Goal: Download file/media

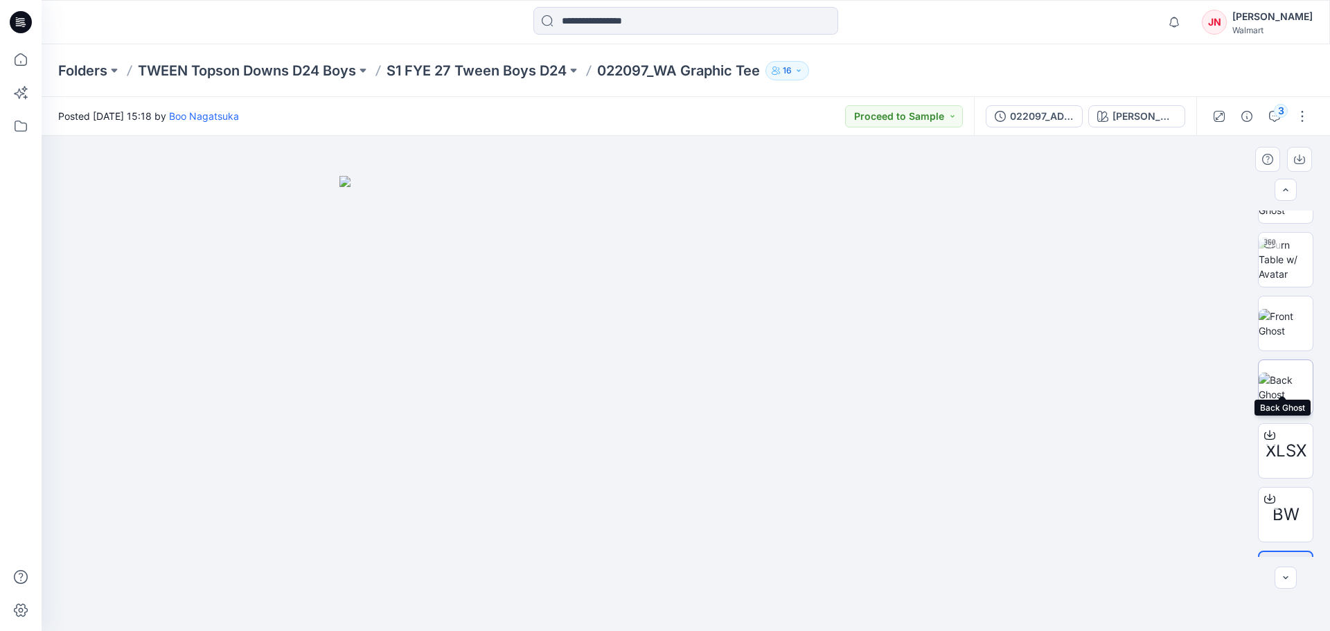
scroll to position [22, 0]
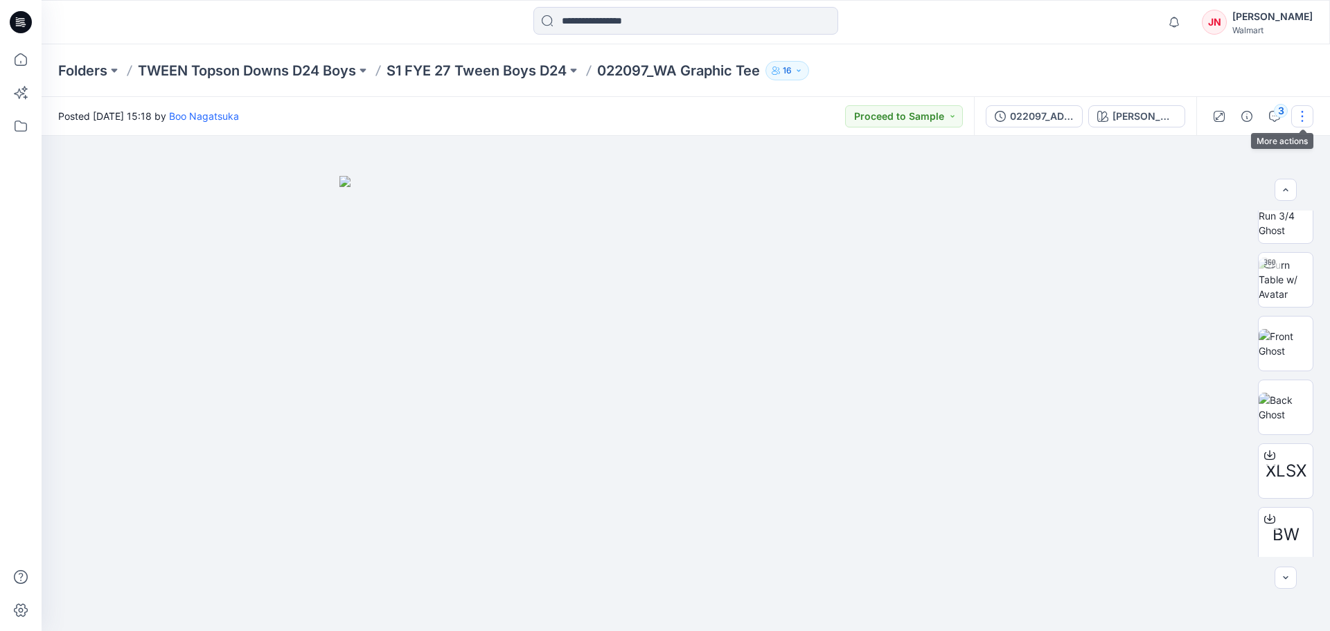
click at [1303, 115] on button "button" at bounding box center [1302, 116] width 22 height 22
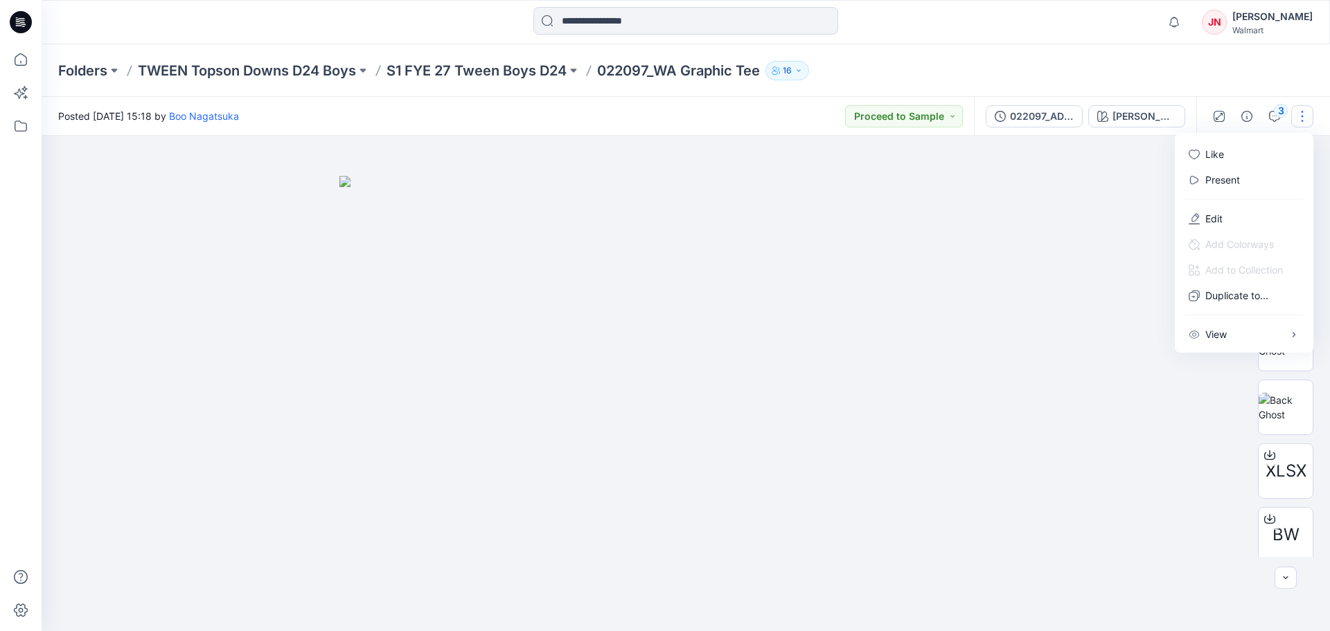
click at [1224, 179] on p "Present" at bounding box center [1222, 179] width 35 height 15
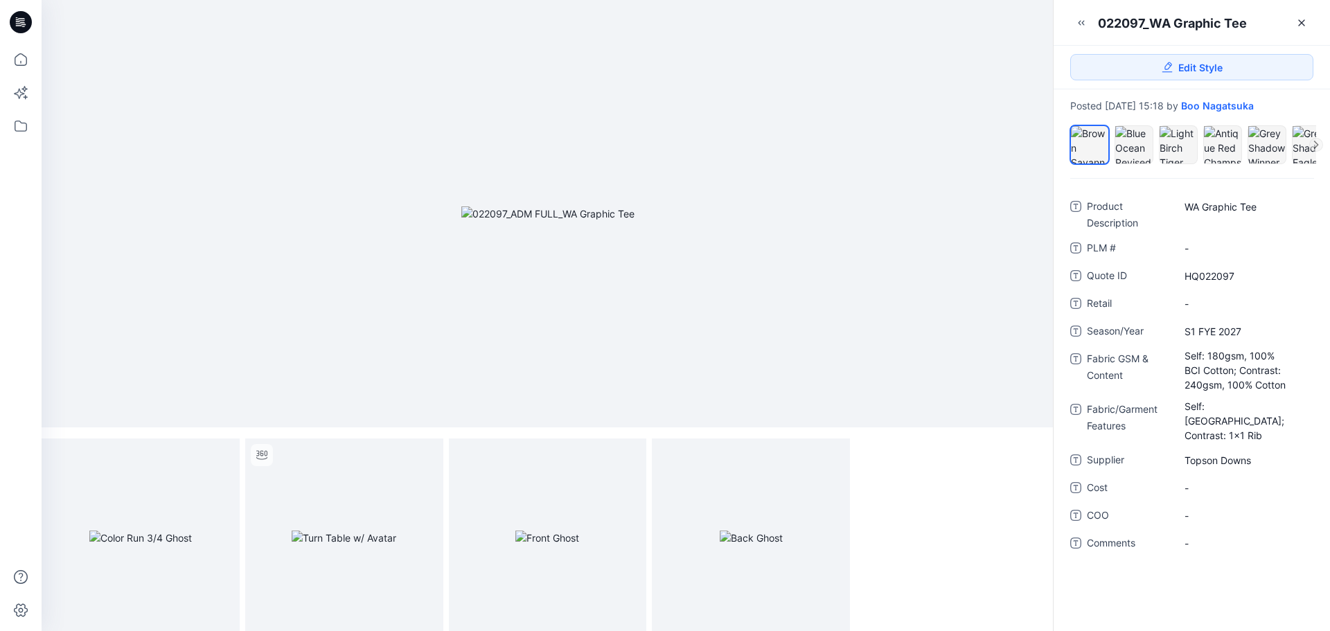
scroll to position [6, 0]
click at [1144, 145] on div at bounding box center [1133, 144] width 37 height 37
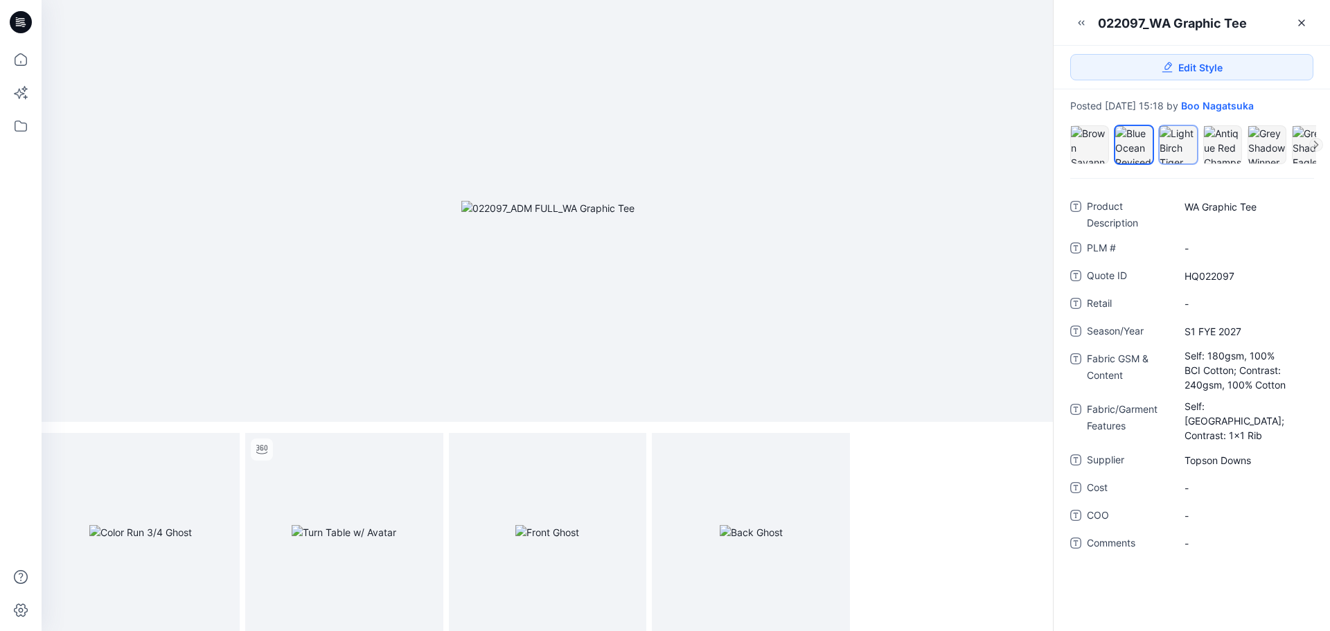
click at [1184, 138] on div at bounding box center [1177, 144] width 37 height 37
click at [1229, 143] on div at bounding box center [1222, 144] width 37 height 37
click at [1285, 142] on div at bounding box center [1266, 144] width 39 height 39
click at [1308, 145] on div at bounding box center [1310, 144] width 37 height 37
click at [1317, 141] on icon at bounding box center [1316, 145] width 8 height 8
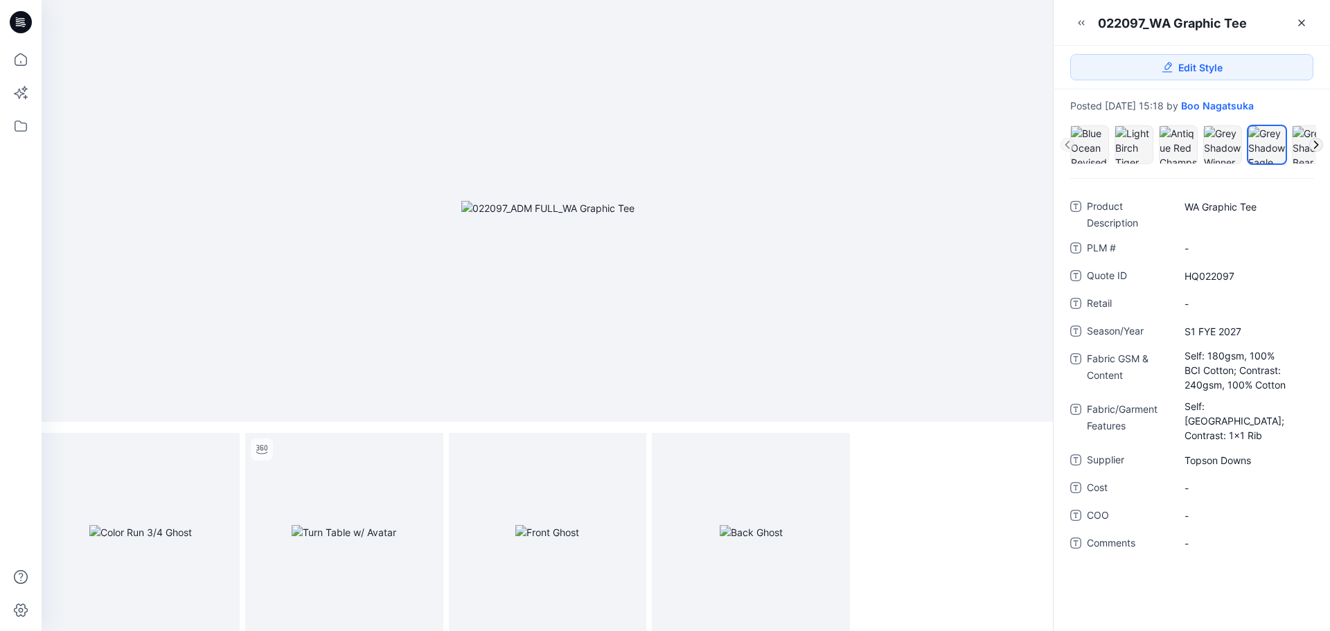
click at [1317, 141] on icon at bounding box center [1316, 145] width 8 height 8
click at [1267, 148] on div at bounding box center [1266, 144] width 37 height 37
click at [1303, 143] on div at bounding box center [1310, 140] width 37 height 29
click at [1317, 143] on icon at bounding box center [1316, 145] width 8 height 8
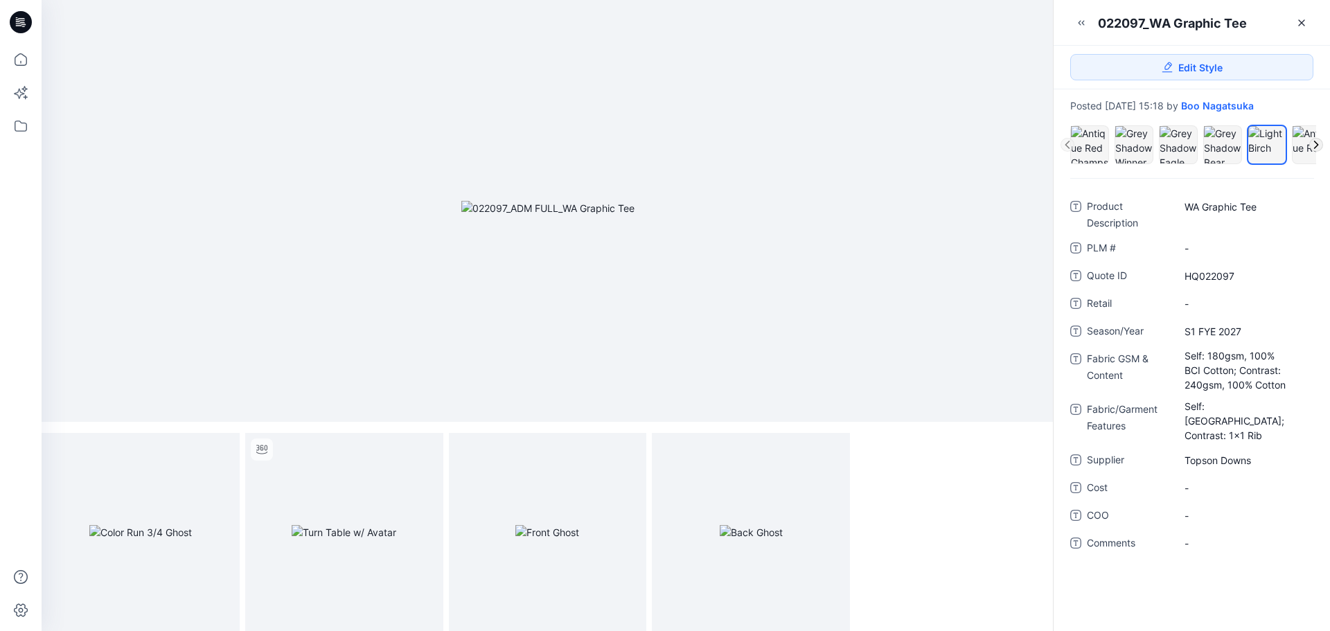
click at [1317, 143] on icon at bounding box center [1316, 145] width 8 height 8
click at [1224, 142] on div at bounding box center [1222, 140] width 37 height 29
click at [1269, 141] on div at bounding box center [1266, 140] width 37 height 29
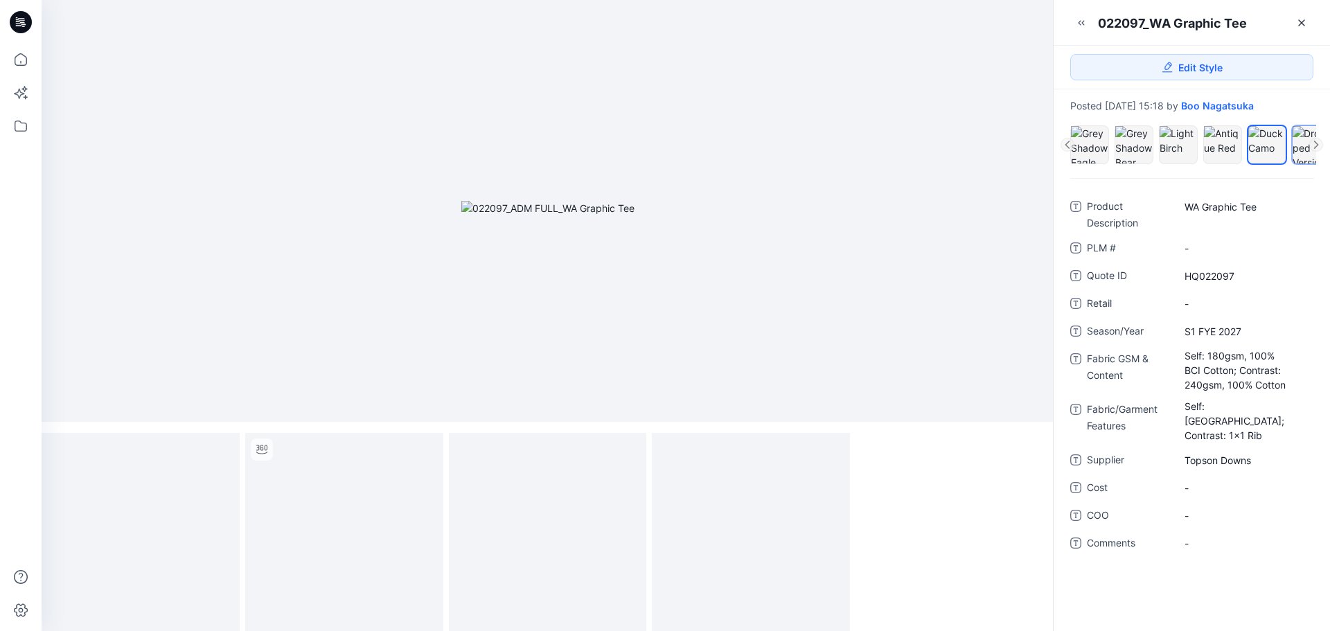
click at [1296, 139] on div at bounding box center [1310, 144] width 37 height 37
click at [1313, 141] on icon at bounding box center [1316, 145] width 8 height 8
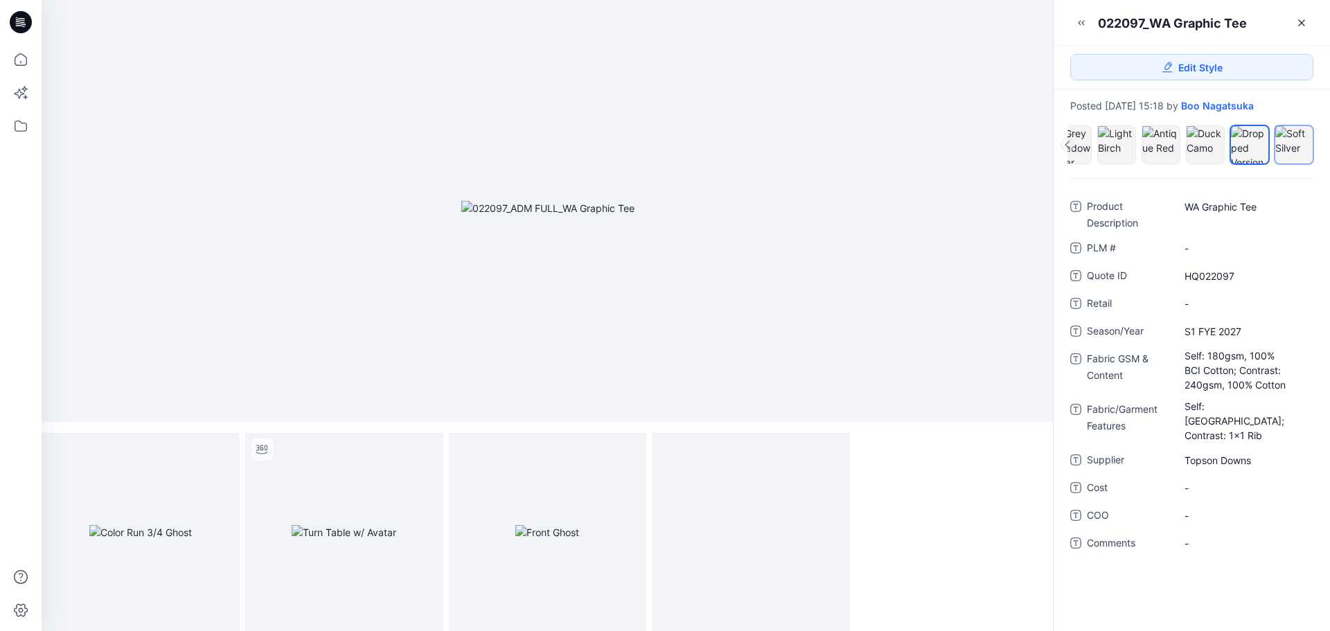
click at [1285, 141] on div at bounding box center [1293, 140] width 37 height 29
click at [1304, 21] on icon at bounding box center [1301, 22] width 11 height 11
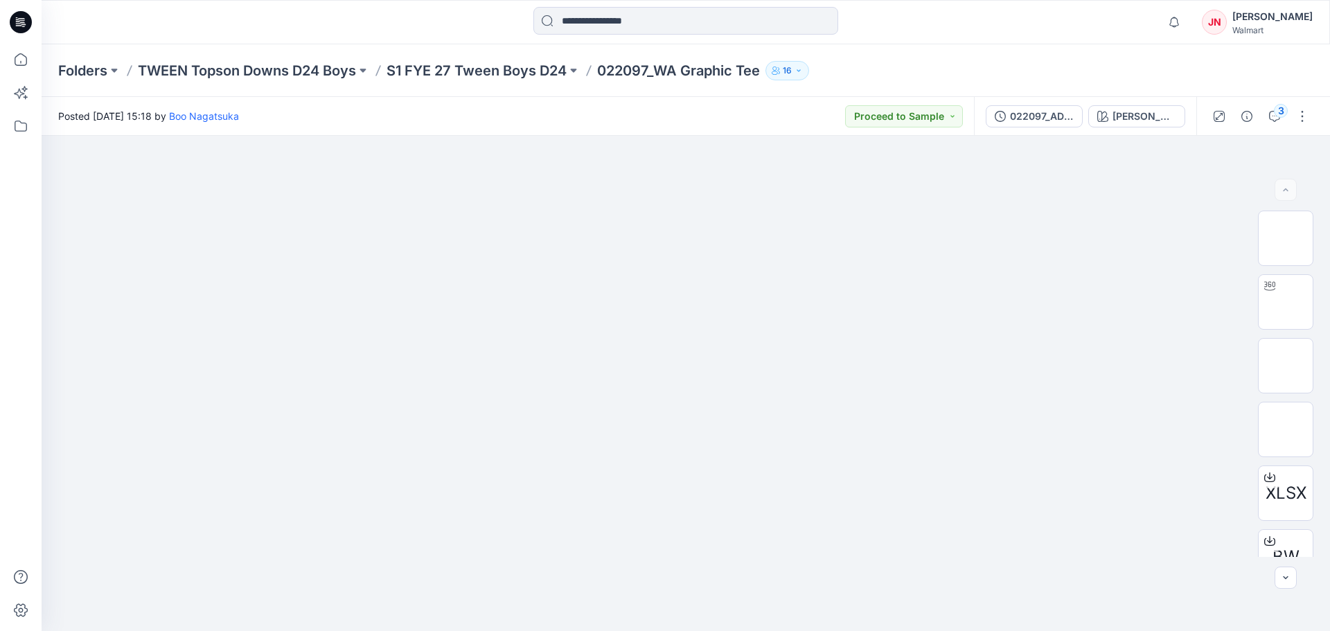
click at [427, 57] on div "Folders TWEEN Topson Downs D24 Boys S1 FYE 27 Tween Boys D24 022097_WA Graphic …" at bounding box center [686, 70] width 1288 height 53
click at [430, 64] on p "S1 FYE 27 Tween Boys D24" at bounding box center [476, 70] width 180 height 19
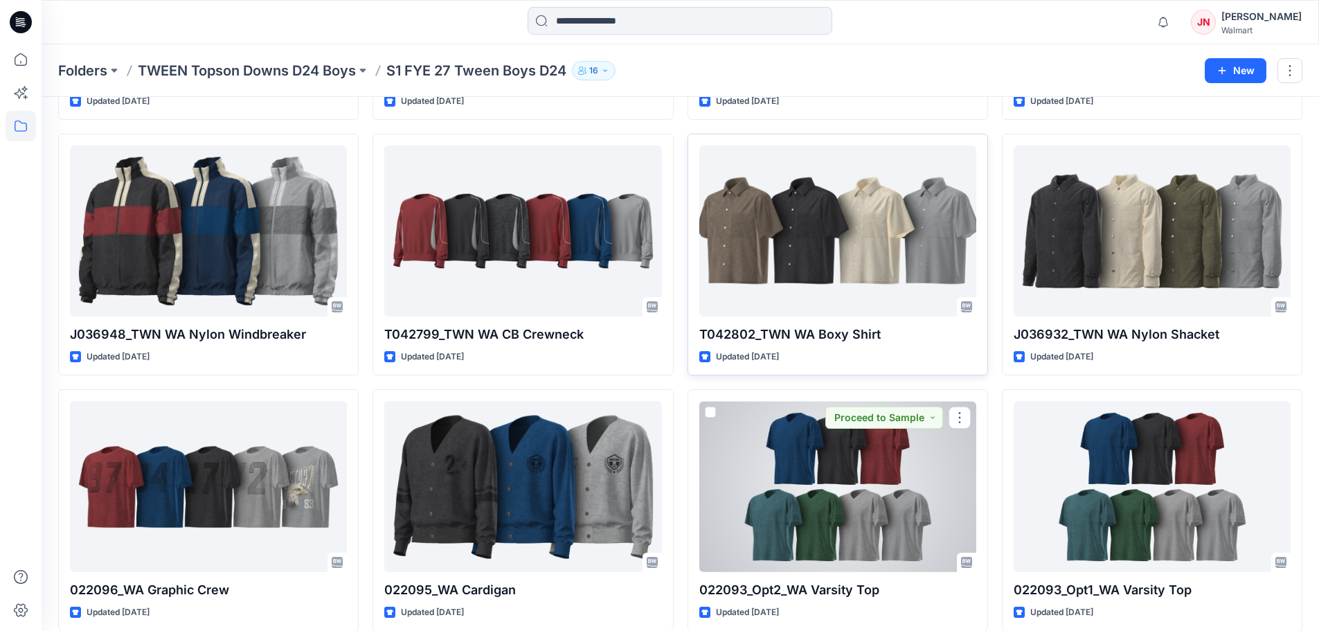
scroll to position [294, 0]
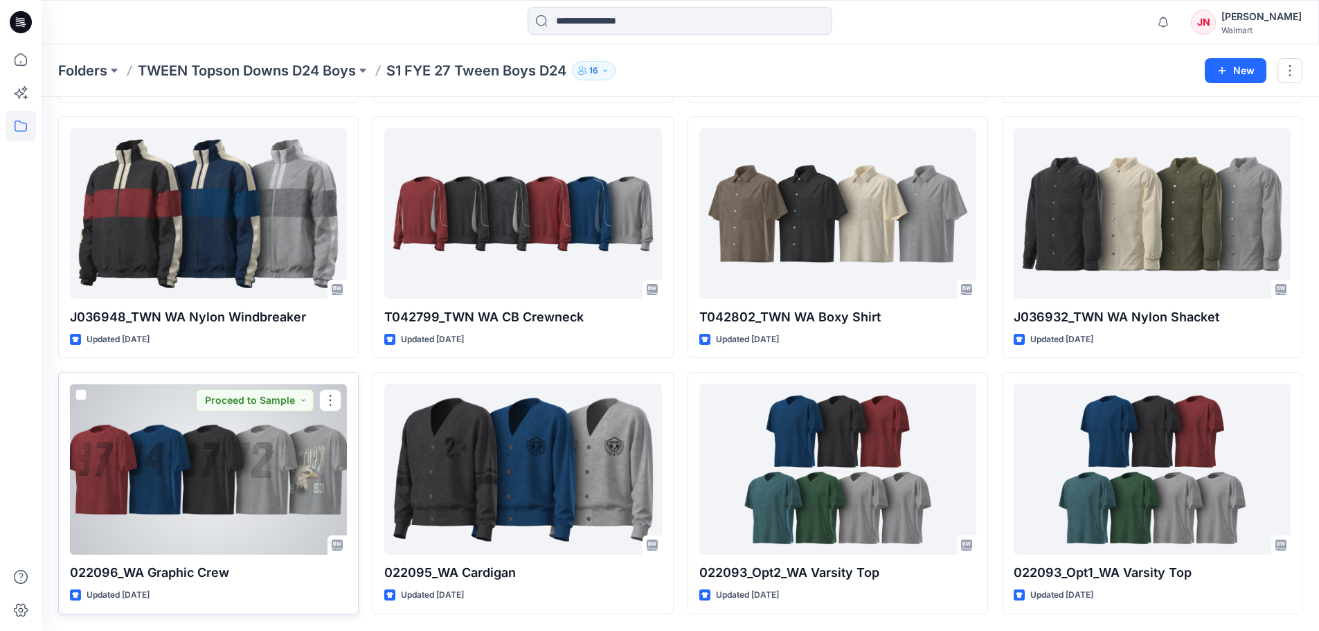
click at [171, 504] on div at bounding box center [208, 469] width 277 height 171
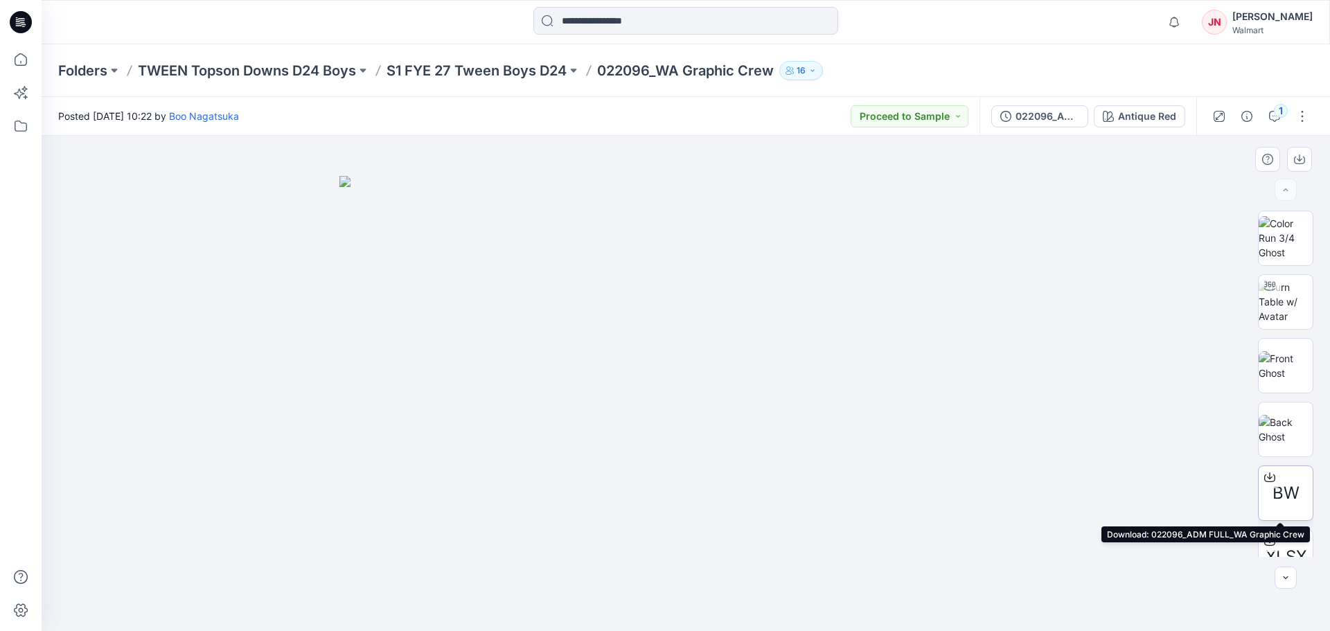
click at [1265, 479] on icon at bounding box center [1269, 477] width 11 height 11
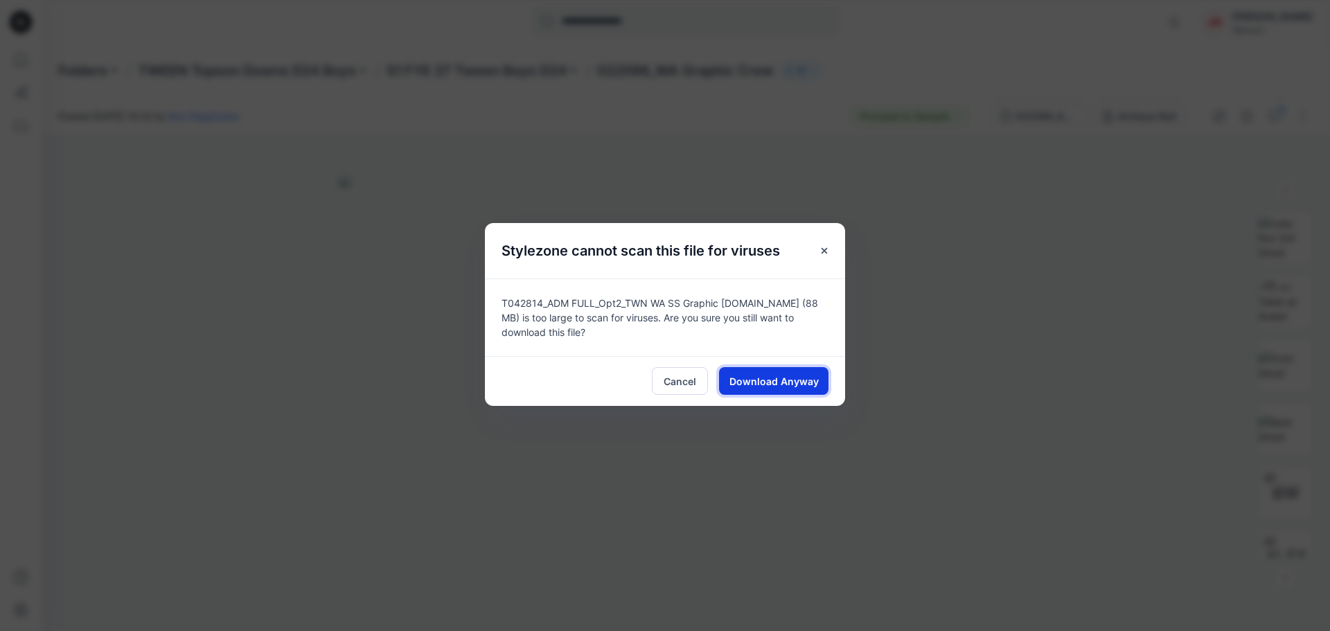
click at [768, 380] on span "Download Anyway" at bounding box center [773, 381] width 89 height 15
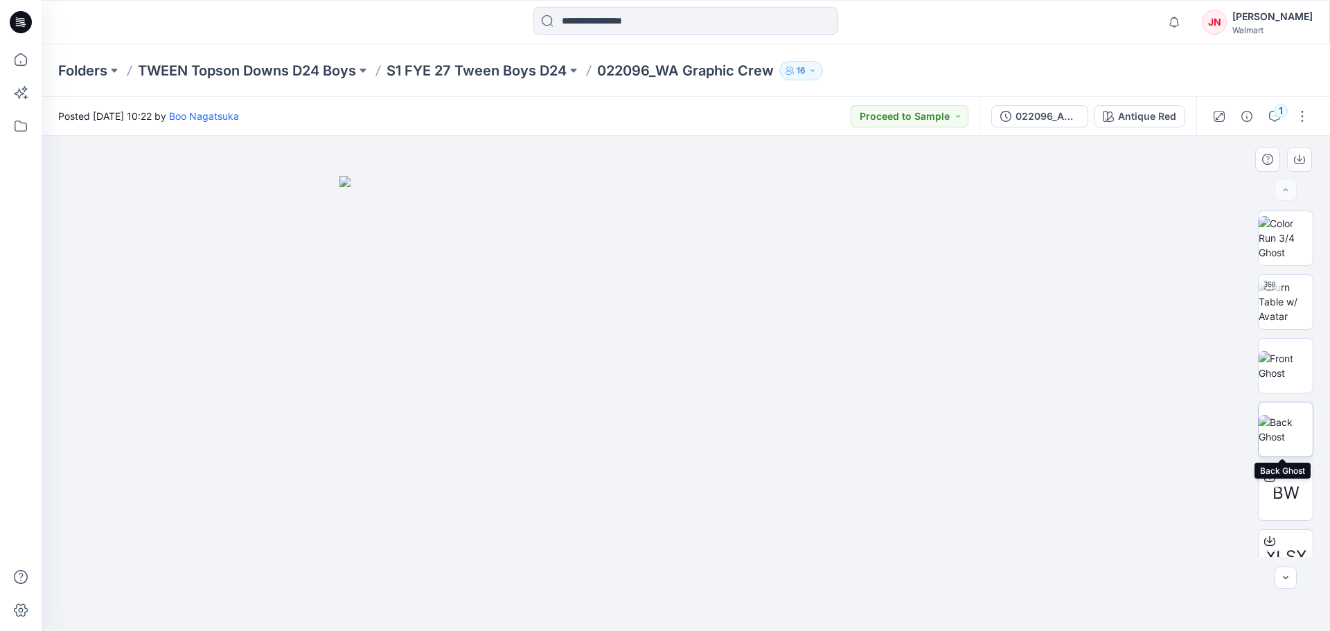
click at [1290, 426] on img at bounding box center [1285, 429] width 54 height 29
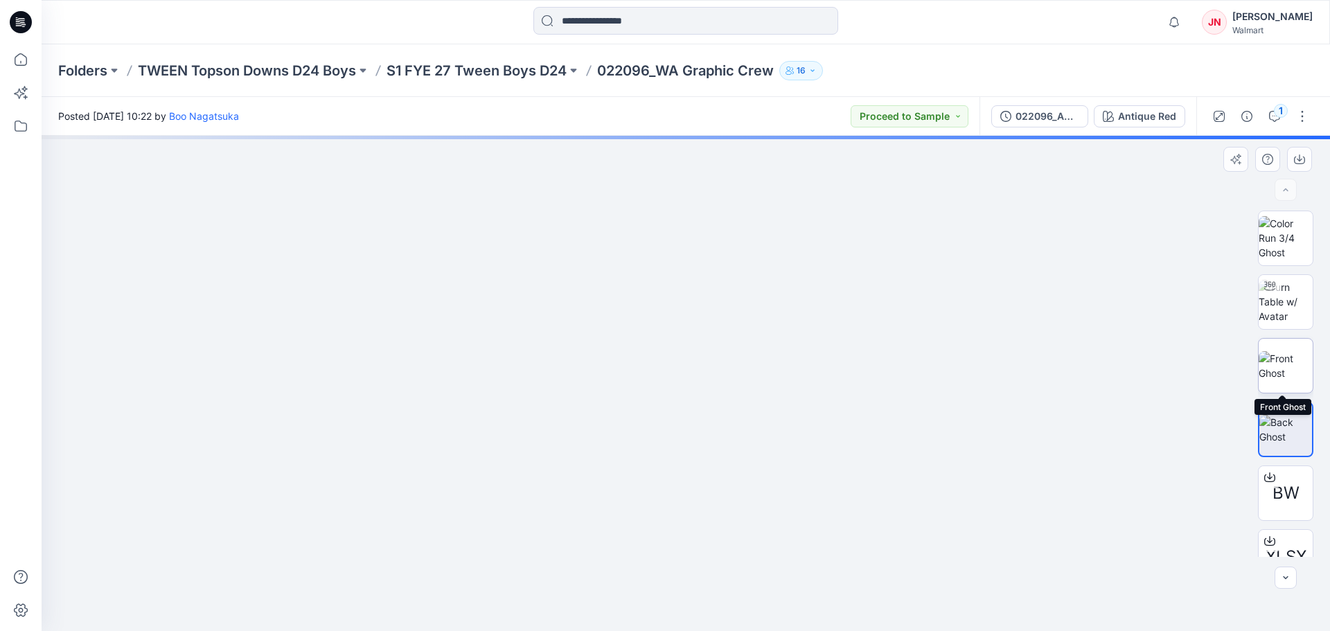
click at [1278, 358] on img at bounding box center [1285, 365] width 54 height 29
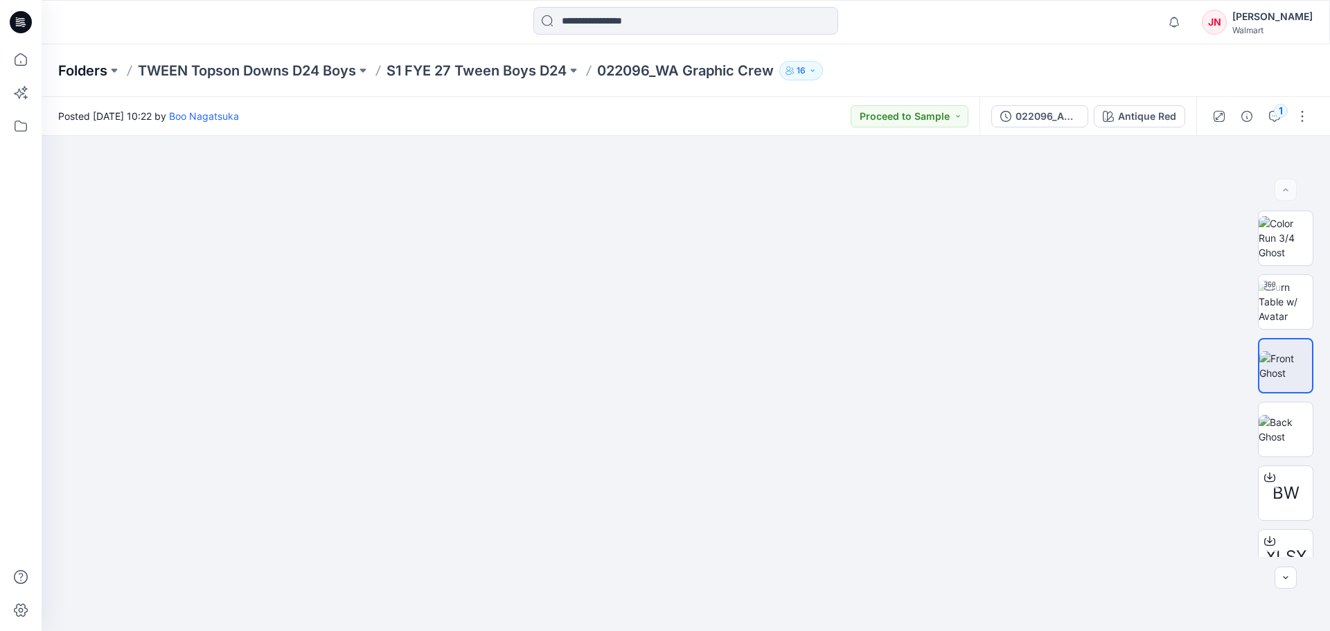
click at [86, 74] on p "Folders" at bounding box center [82, 70] width 49 height 19
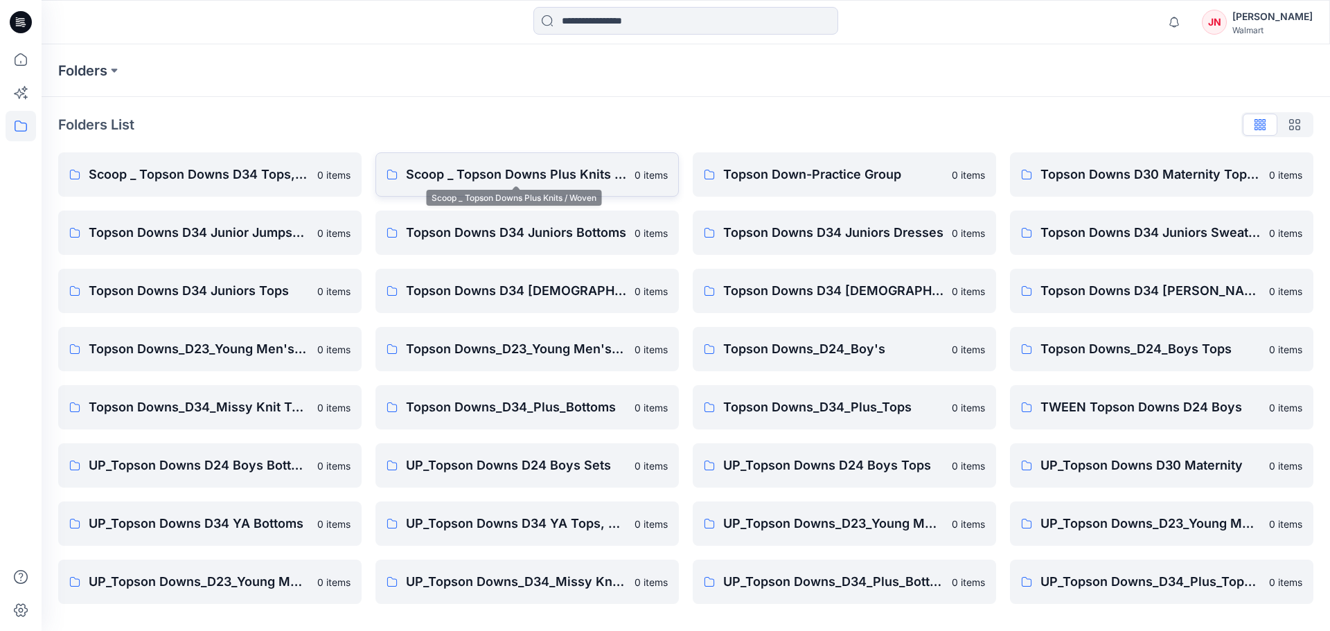
click at [428, 174] on p "Scoop _ Topson Downs Plus Knits / Woven" at bounding box center [516, 174] width 220 height 19
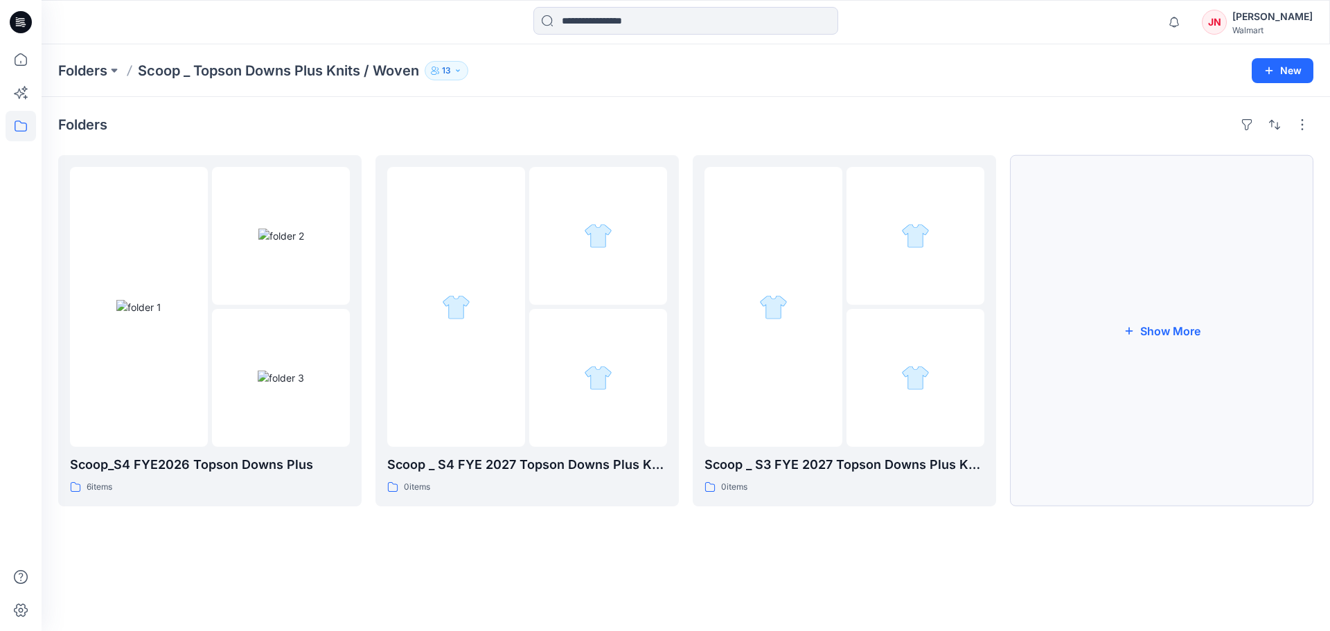
click at [1069, 411] on button "Show More" at bounding box center [1161, 330] width 303 height 351
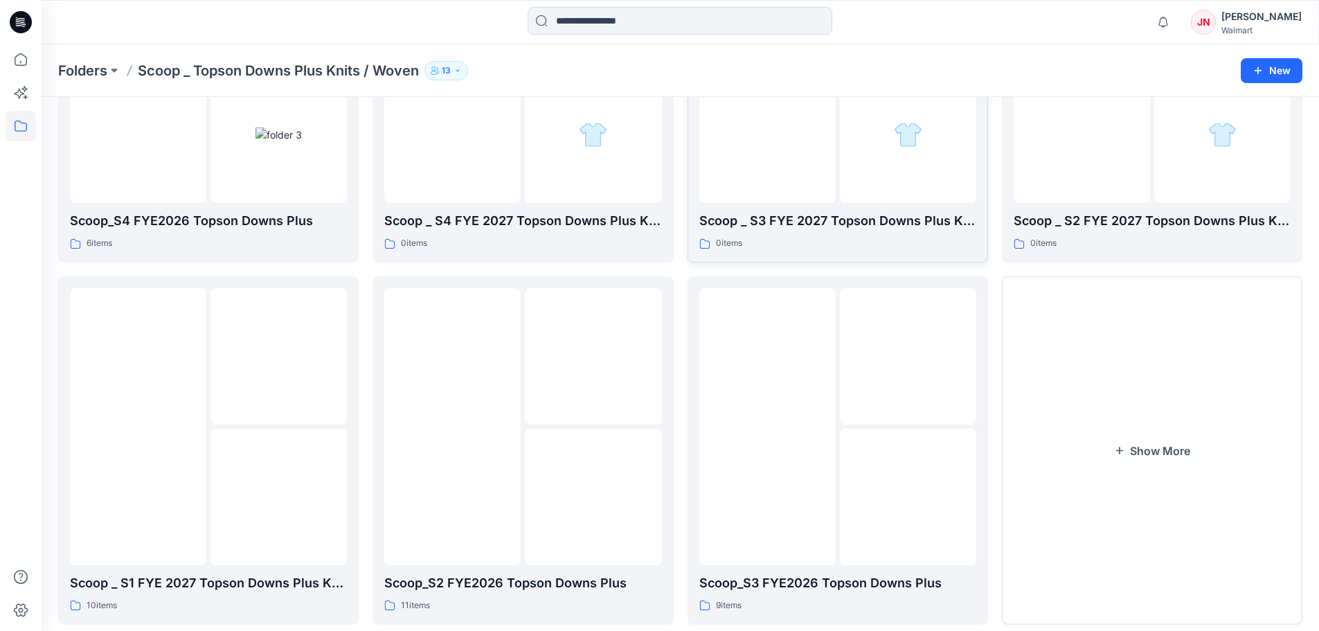
scroll to position [274, 0]
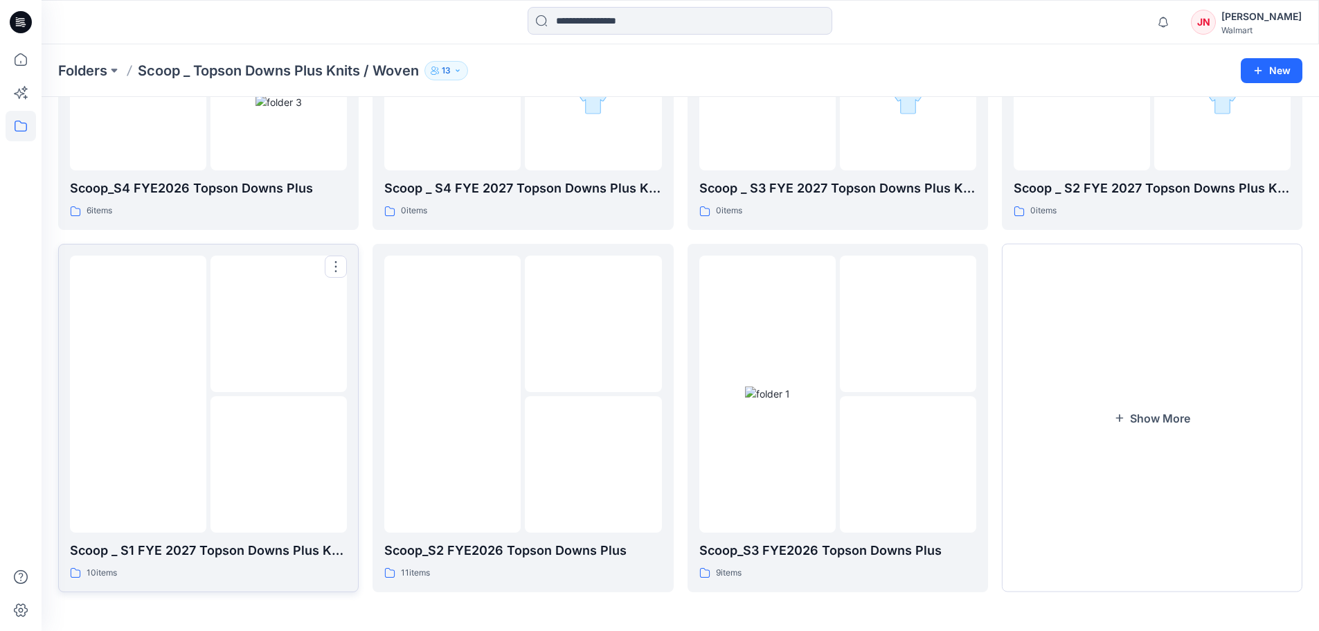
click at [279, 464] on img at bounding box center [279, 464] width 0 height 0
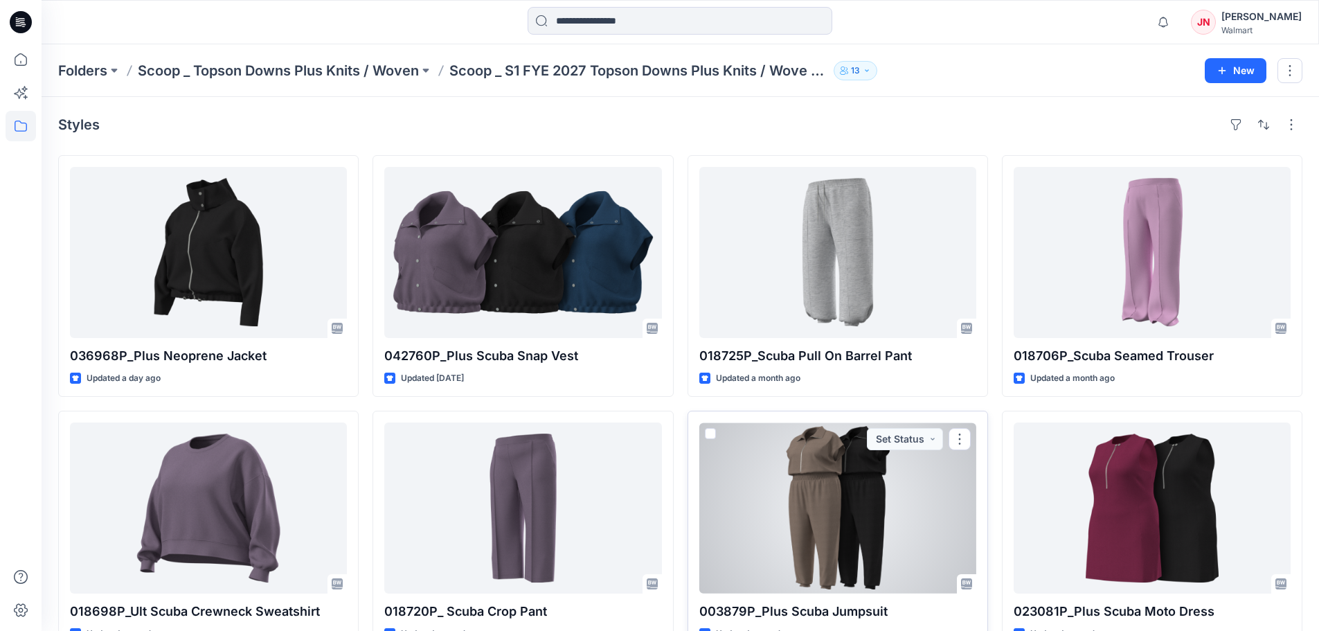
click at [795, 519] on div at bounding box center [838, 507] width 277 height 171
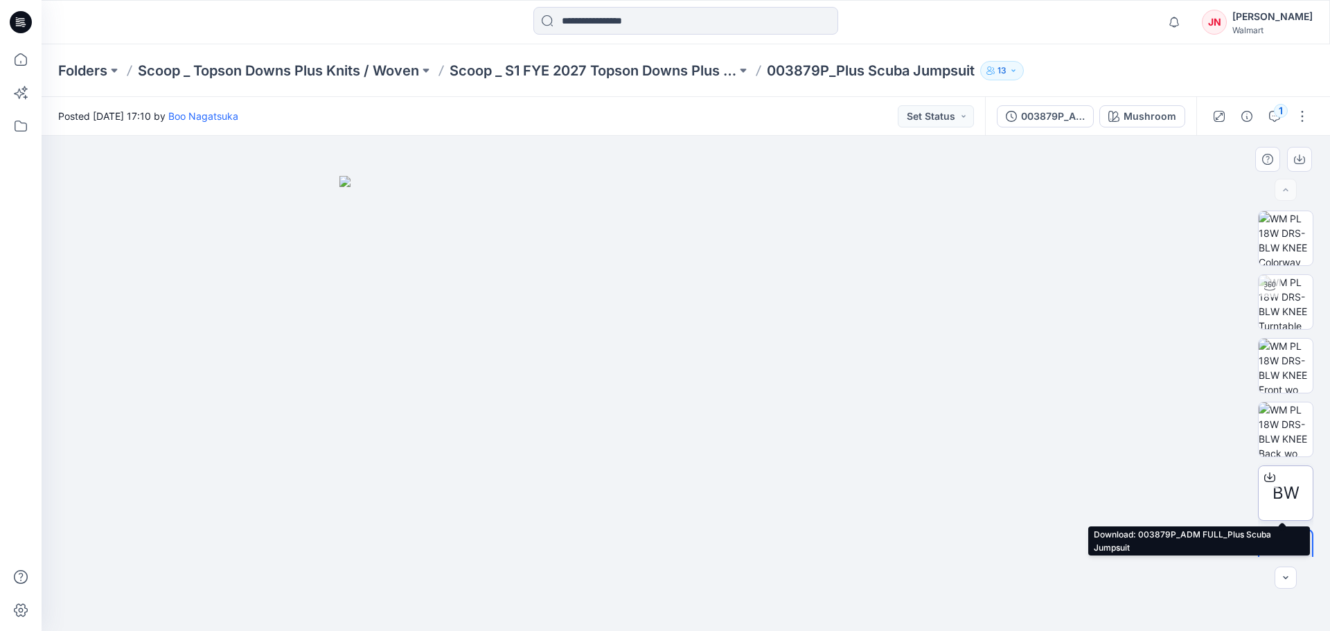
click at [1265, 475] on icon at bounding box center [1269, 477] width 11 height 11
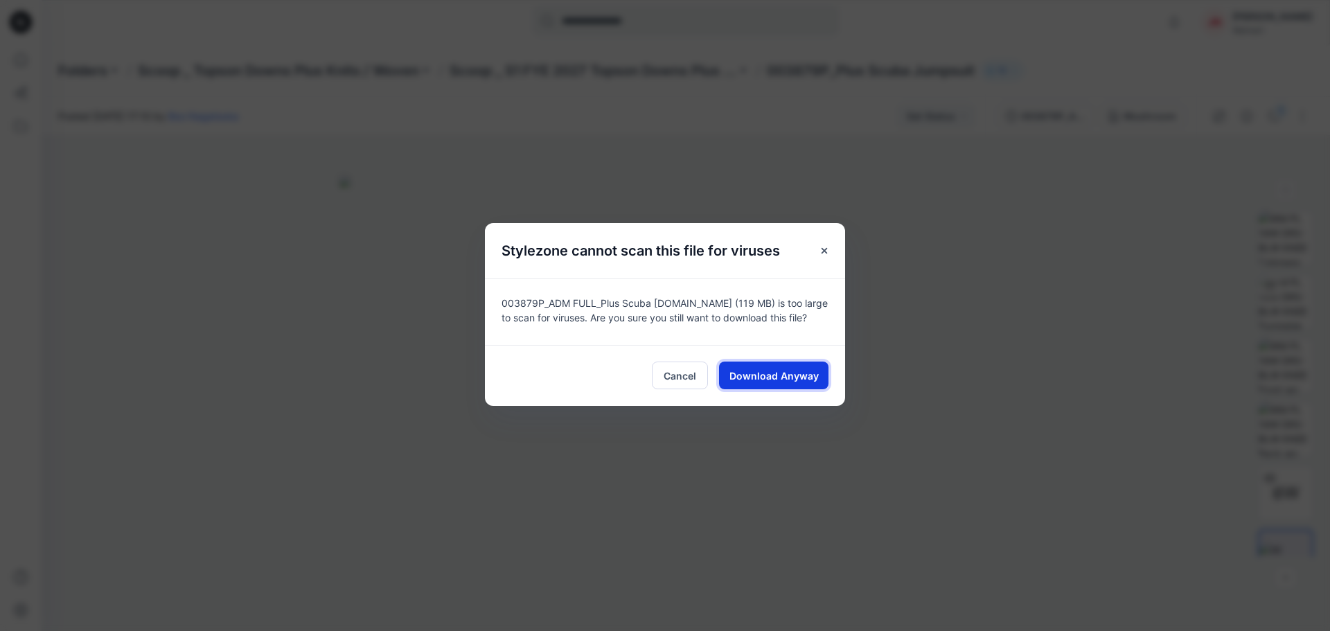
click at [799, 364] on button "Download Anyway" at bounding box center [773, 376] width 109 height 28
